Goal: Task Accomplishment & Management: Manage account settings

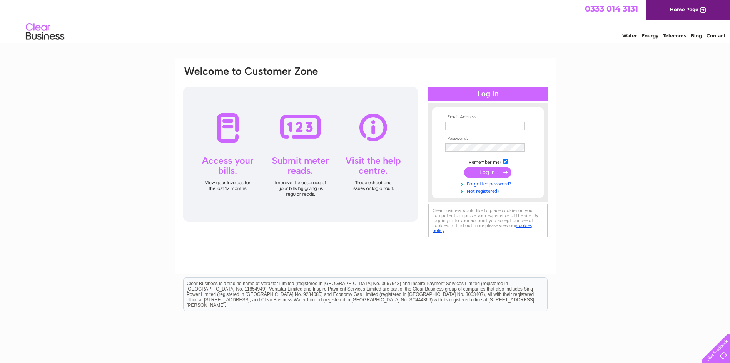
type input "[EMAIL_ADDRESS][PERSON_NAME][DOMAIN_NAME]"
click at [497, 173] on input "submit" at bounding box center [487, 172] width 47 height 11
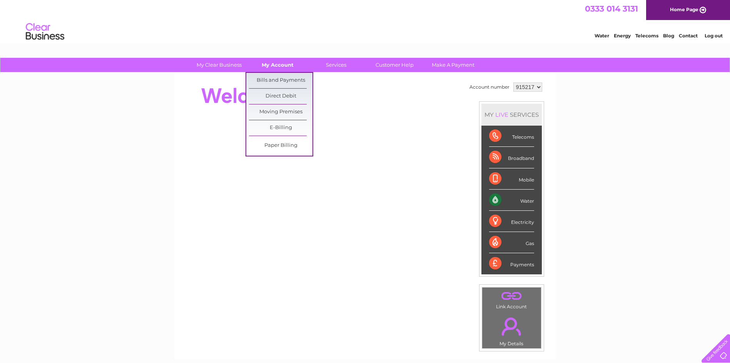
click at [284, 63] on link "My Account" at bounding box center [278, 65] width 64 height 14
click at [279, 79] on link "Bills and Payments" at bounding box center [281, 80] width 64 height 15
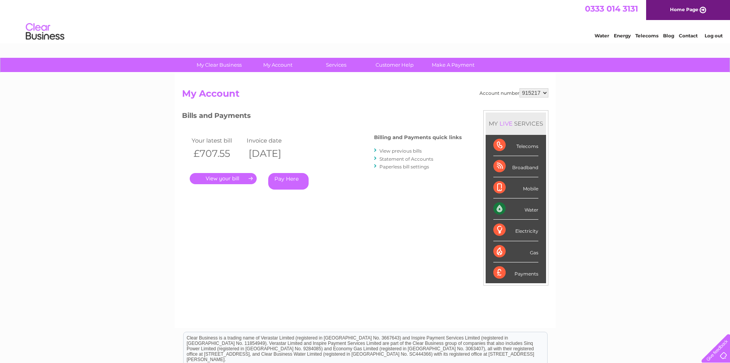
click at [228, 176] on link "." at bounding box center [223, 178] width 67 height 11
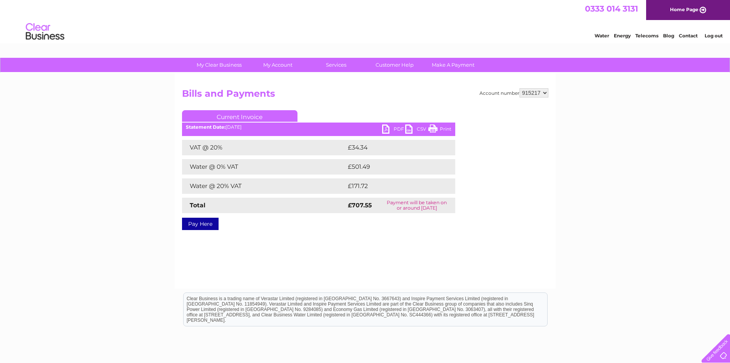
click at [397, 126] on link "PDF" at bounding box center [393, 129] width 23 height 11
